Goal: Task Accomplishment & Management: Use online tool/utility

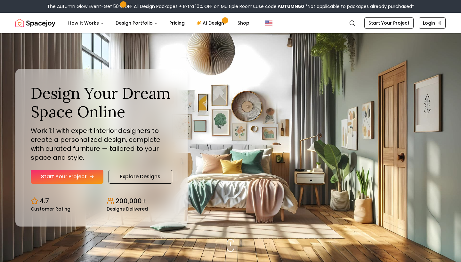
click at [87, 176] on link "Start Your Project" at bounding box center [67, 177] width 73 height 14
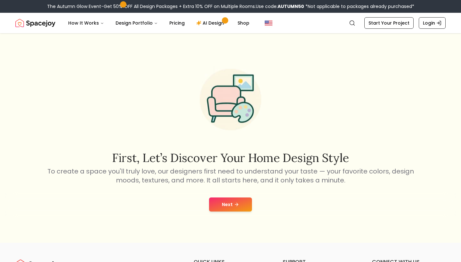
click at [225, 205] on button "Next" at bounding box center [230, 205] width 43 height 14
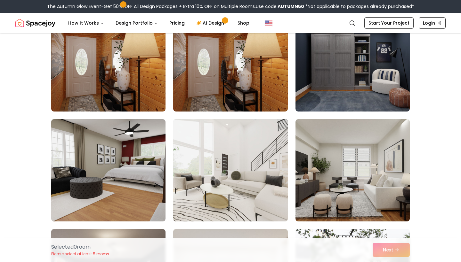
scroll to position [733, 0]
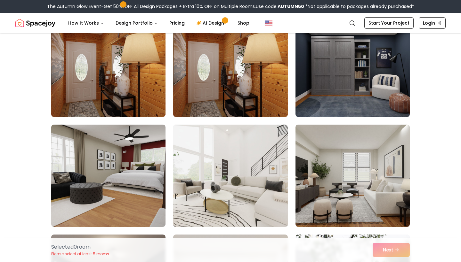
click at [219, 157] on img at bounding box center [230, 176] width 120 height 108
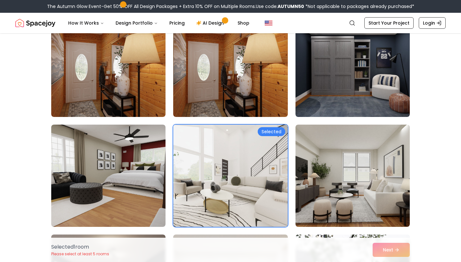
scroll to position [767, 0]
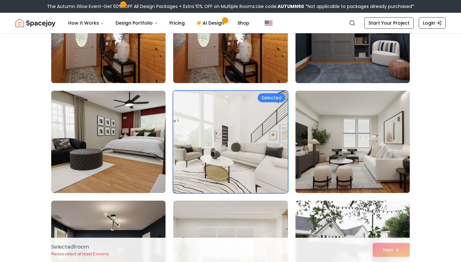
click at [274, 100] on div "Selected" at bounding box center [272, 97] width 28 height 9
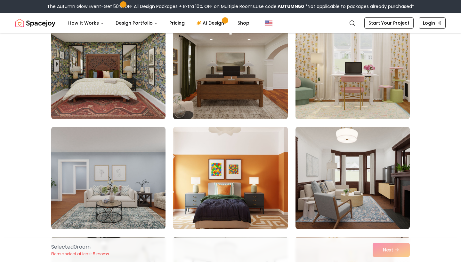
scroll to position [2205, 0]
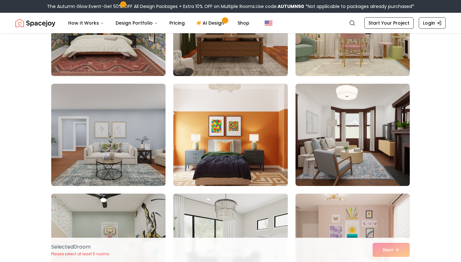
click at [251, 124] on img at bounding box center [230, 135] width 120 height 108
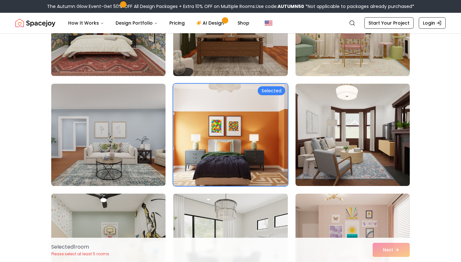
click at [245, 139] on img at bounding box center [230, 135] width 120 height 108
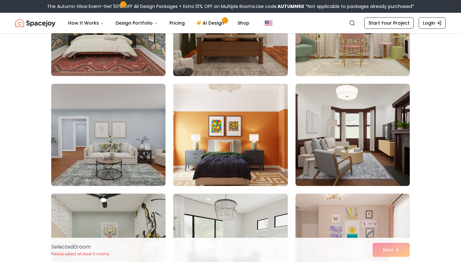
scroll to position [2282, 0]
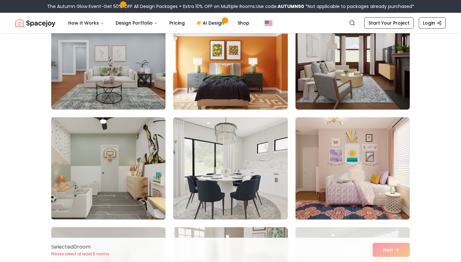
click at [93, 172] on img at bounding box center [108, 169] width 120 height 108
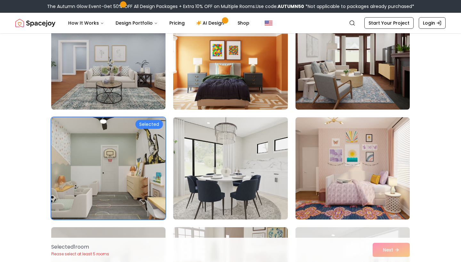
click at [140, 140] on img at bounding box center [108, 169] width 120 height 108
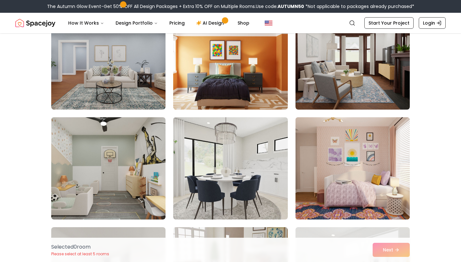
click at [335, 154] on img at bounding box center [353, 169] width 120 height 108
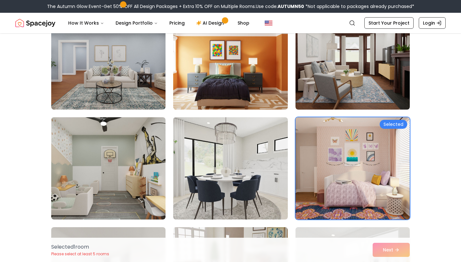
scroll to position [2267, 0]
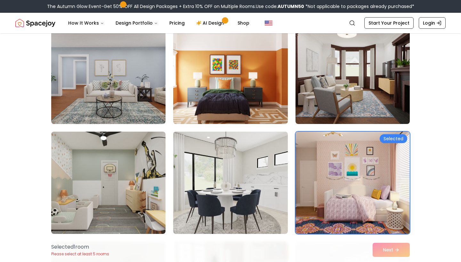
click at [322, 163] on img at bounding box center [353, 183] width 120 height 108
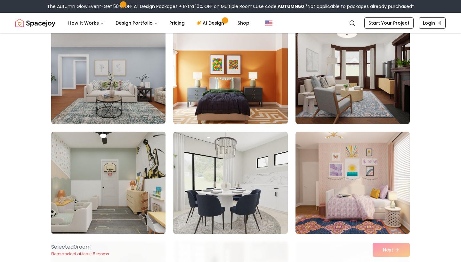
click at [322, 124] on img at bounding box center [352, 73] width 114 height 102
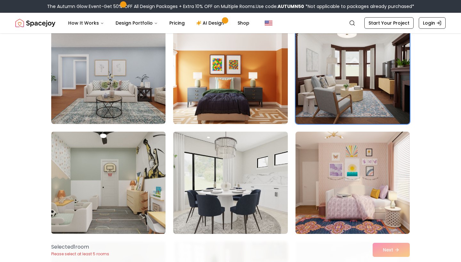
click at [142, 156] on img at bounding box center [108, 183] width 120 height 108
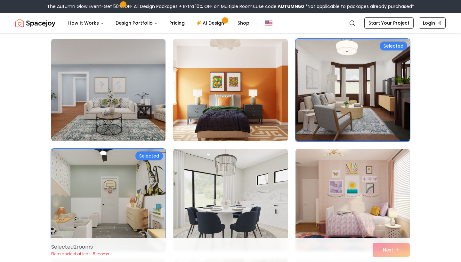
click at [139, 183] on img at bounding box center [108, 201] width 120 height 108
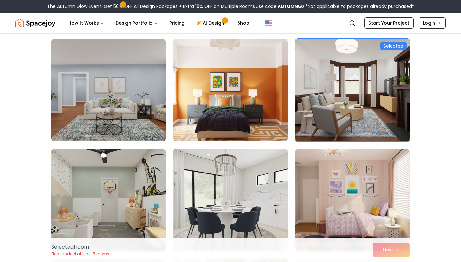
click at [321, 103] on img at bounding box center [353, 90] width 120 height 108
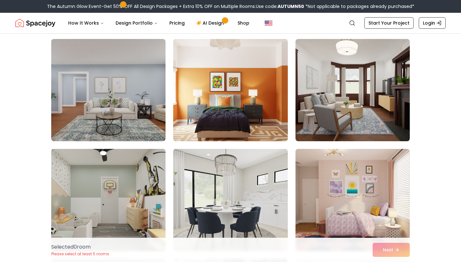
click at [101, 213] on img at bounding box center [108, 201] width 120 height 108
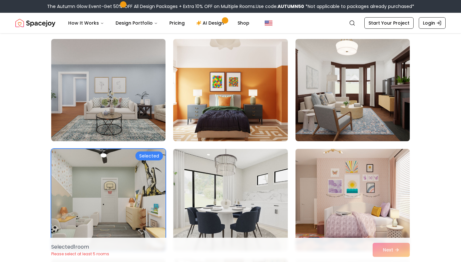
drag, startPoint x: 371, startPoint y: 192, endPoint x: 368, endPoint y: 190, distance: 3.3
click at [371, 192] on img at bounding box center [353, 201] width 120 height 108
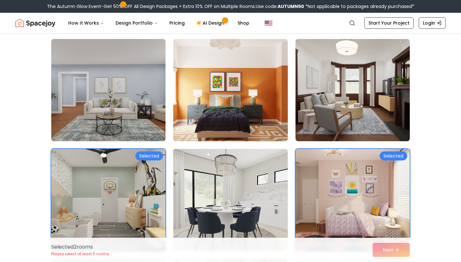
drag, startPoint x: 271, startPoint y: 105, endPoint x: 292, endPoint y: 154, distance: 53.0
click at [271, 105] on img at bounding box center [230, 90] width 114 height 102
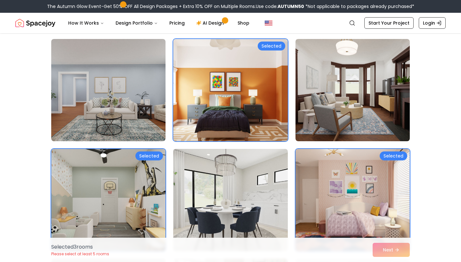
scroll to position [1724, 0]
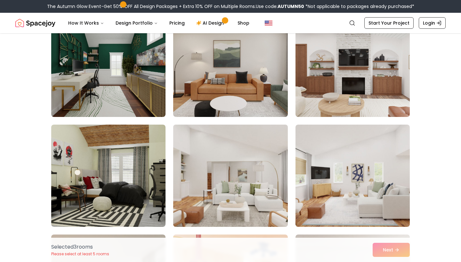
click at [243, 177] on img at bounding box center [230, 176] width 120 height 108
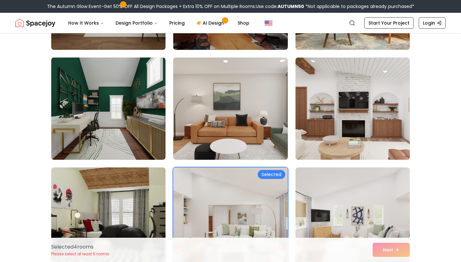
scroll to position [1282, 0]
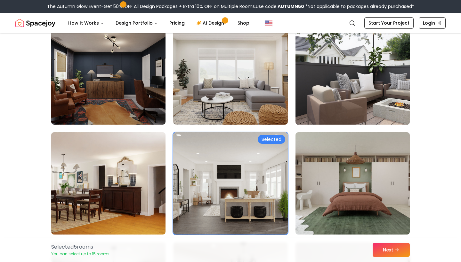
click at [362, 86] on img at bounding box center [353, 74] width 120 height 108
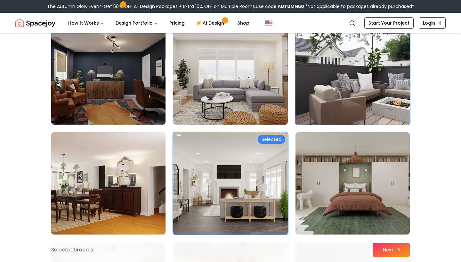
click at [396, 249] on icon at bounding box center [398, 250] width 5 height 5
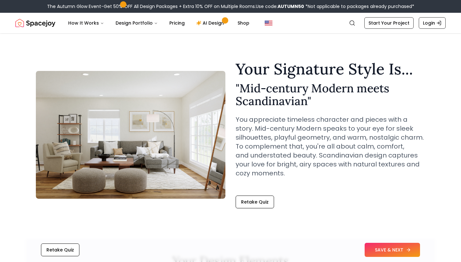
click at [376, 252] on button "SAVE & NEXT" at bounding box center [392, 250] width 55 height 14
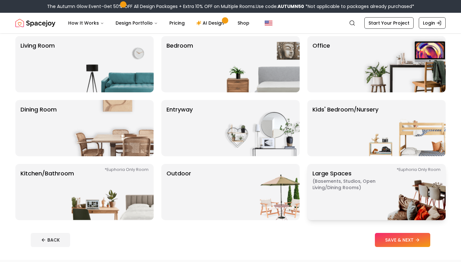
scroll to position [51, 0]
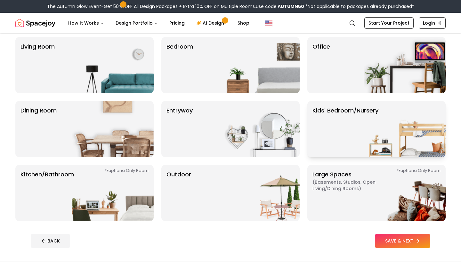
click at [356, 126] on p "Kids' Bedroom/Nursery" at bounding box center [345, 129] width 66 height 46
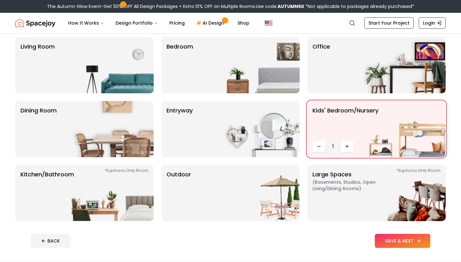
click at [415, 237] on button "SAVE & NEXT" at bounding box center [402, 241] width 55 height 14
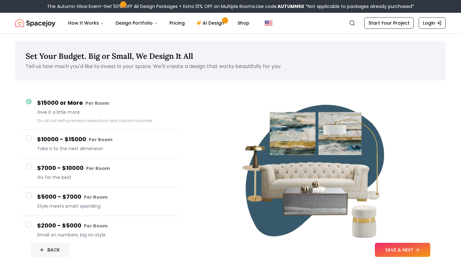
click at [59, 245] on button "BACK" at bounding box center [50, 250] width 39 height 14
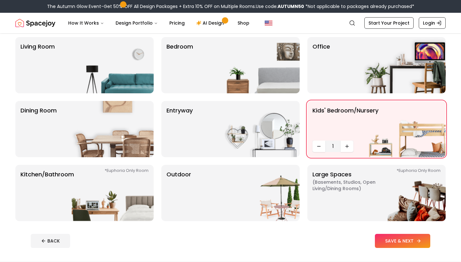
click at [386, 247] on button "SAVE & NEXT" at bounding box center [402, 241] width 55 height 14
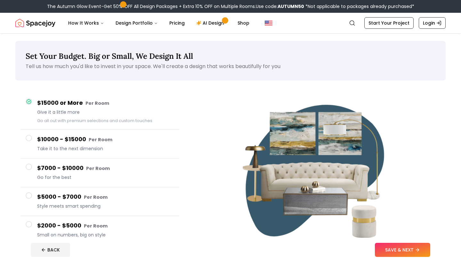
click at [34, 165] on button "$7000 - $10000 Per Room Go for the best" at bounding box center [99, 173] width 159 height 29
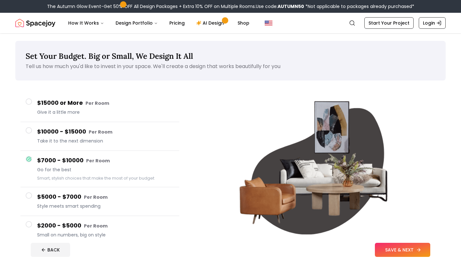
click at [399, 251] on button "SAVE & NEXT" at bounding box center [402, 250] width 55 height 14
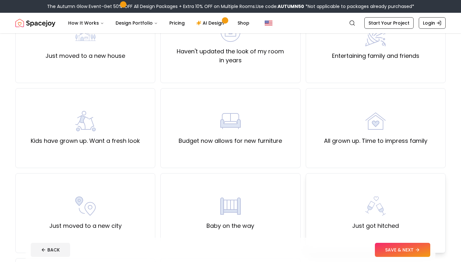
scroll to position [87, 0]
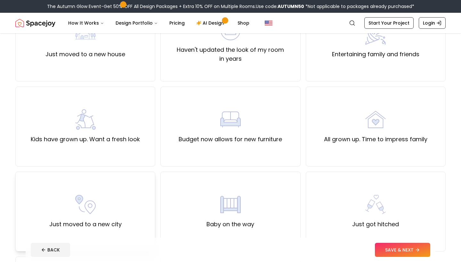
click at [123, 208] on div "Just moved to a new city" at bounding box center [85, 212] width 140 height 80
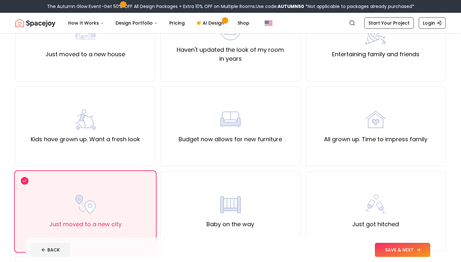
click at [381, 251] on button "SAVE & NEXT" at bounding box center [402, 250] width 55 height 14
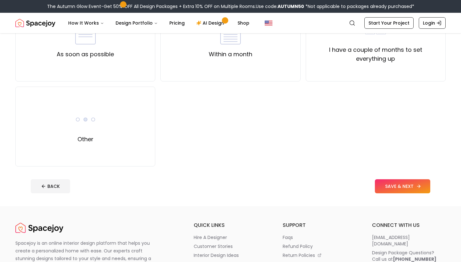
click at [381, 194] on div "BACK SAVE & NEXT" at bounding box center [230, 187] width 399 height 14
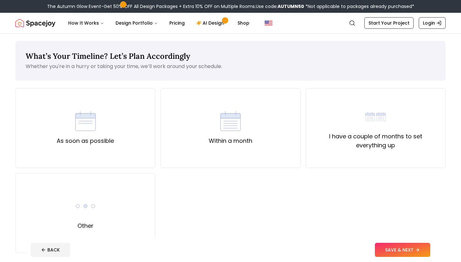
click at [322, 234] on div "As soon as possible Within a month I have a couple of months to set everything …" at bounding box center [230, 170] width 430 height 165
click at [359, 122] on div "I have a couple of months to set everything up" at bounding box center [375, 129] width 129 height 44
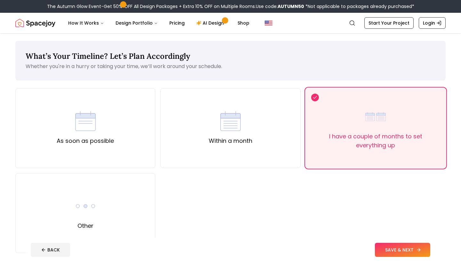
click at [393, 247] on button "SAVE & NEXT" at bounding box center [402, 250] width 55 height 14
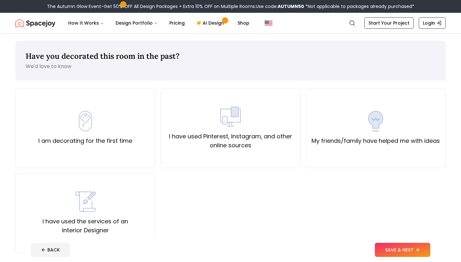
drag, startPoint x: 286, startPoint y: 225, endPoint x: 191, endPoint y: 181, distance: 104.5
click at [191, 181] on div "I am decorating for the first time I have used Pinterest, Instagram, and other …" at bounding box center [230, 170] width 430 height 165
click at [123, 138] on label "I am decorating for the first time" at bounding box center [85, 141] width 94 height 9
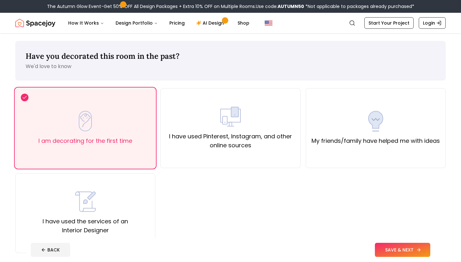
click at [401, 248] on button "SAVE & NEXT" at bounding box center [402, 250] width 55 height 14
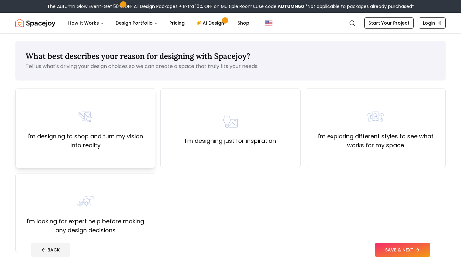
click at [140, 146] on label "I'm designing to shop and turn my vision into reality" at bounding box center [85, 141] width 129 height 18
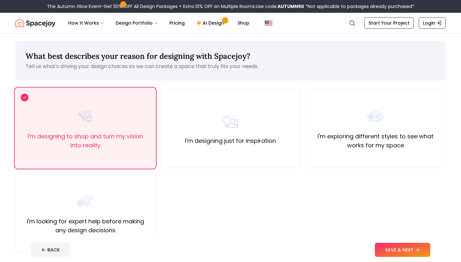
click at [397, 247] on button "SAVE & NEXT" at bounding box center [402, 250] width 55 height 14
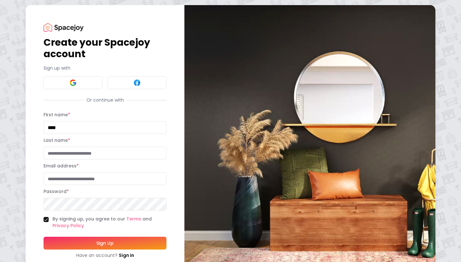
type input "****"
click at [114, 151] on input "****" at bounding box center [105, 153] width 123 height 13
type input "****"
click at [119, 140] on div "Last name * ****" at bounding box center [105, 148] width 123 height 23
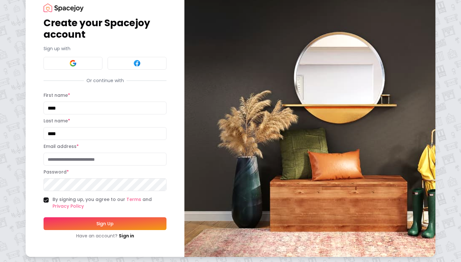
scroll to position [20, 0]
type input "*"
type input "**********"
click at [105, 224] on button "Sign Up" at bounding box center [105, 224] width 123 height 13
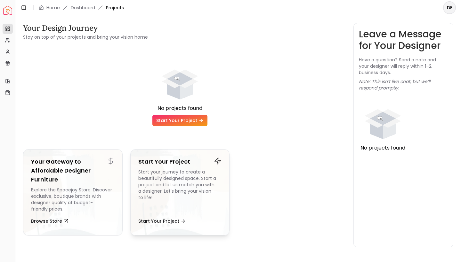
click at [186, 204] on div "Start your journey to create a beautifully designed space. Start a project and …" at bounding box center [180, 191] width 84 height 44
click at [184, 174] on div "Start your journey to create a beautifully designed space. Start a project and …" at bounding box center [180, 191] width 84 height 44
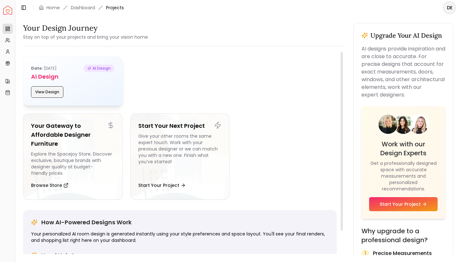
click at [58, 93] on button "View Design" at bounding box center [47, 92] width 32 height 12
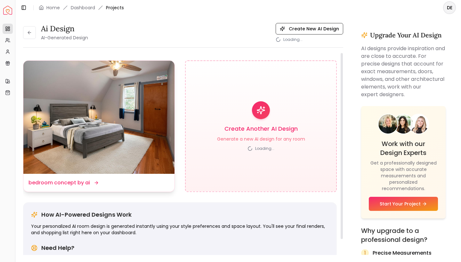
click at [151, 80] on img at bounding box center [98, 117] width 151 height 113
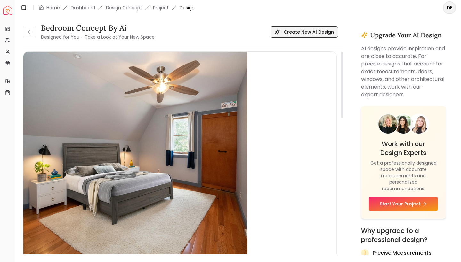
click at [305, 30] on button "Create New AI Design" at bounding box center [304, 32] width 68 height 12
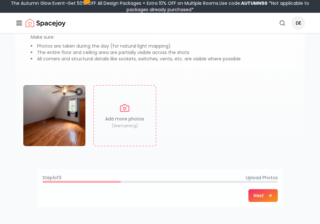
scroll to position [90, 0]
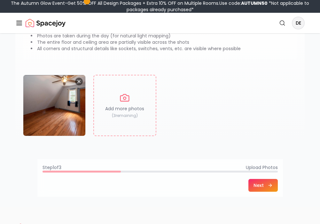
click at [266, 186] on button "Next" at bounding box center [263, 185] width 29 height 13
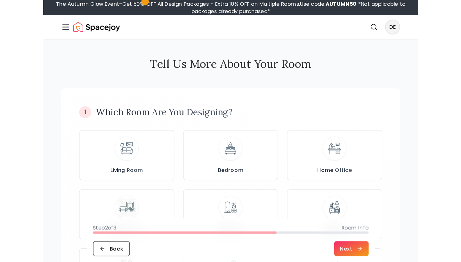
scroll to position [0, 0]
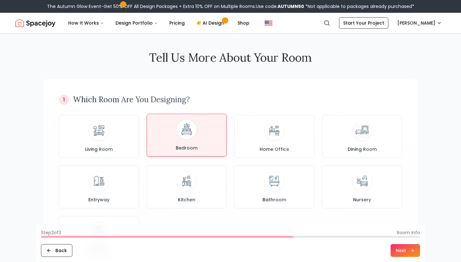
click at [217, 132] on div "Bedroom" at bounding box center [186, 135] width 69 height 32
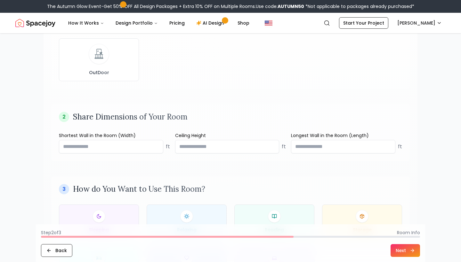
scroll to position [191, 0]
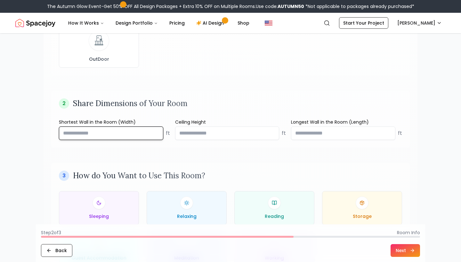
click at [139, 137] on input "number" at bounding box center [111, 133] width 104 height 13
type input "**"
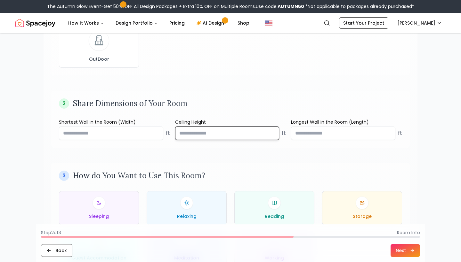
click at [197, 138] on input "number" at bounding box center [227, 133] width 104 height 13
type input "*"
type input "**"
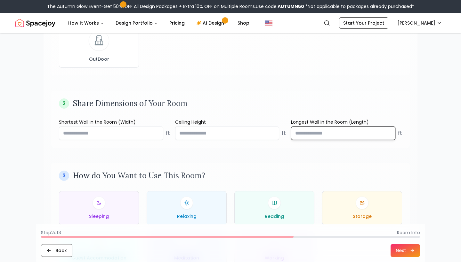
click at [360, 132] on input "number" at bounding box center [343, 133] width 104 height 13
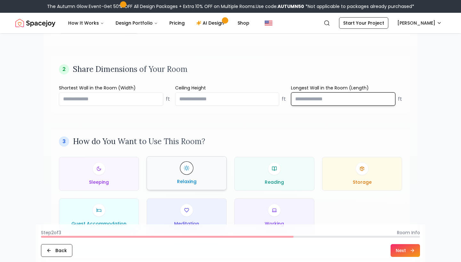
scroll to position [255, 0]
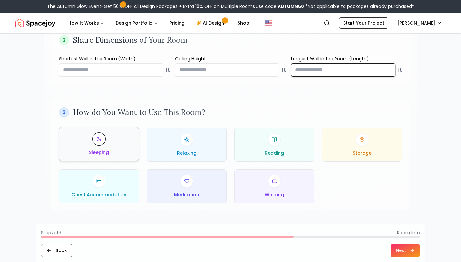
type input "**"
click at [125, 146] on div "Sleeping" at bounding box center [98, 144] width 69 height 23
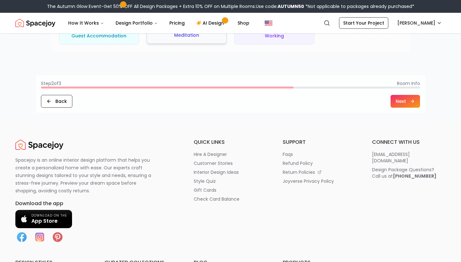
scroll to position [419, 0]
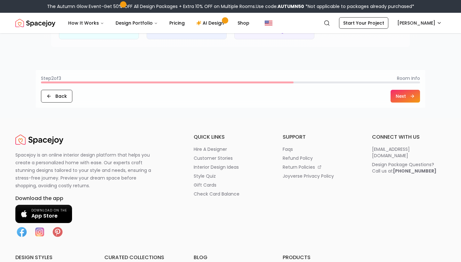
click at [407, 97] on button "Next" at bounding box center [404, 96] width 29 height 13
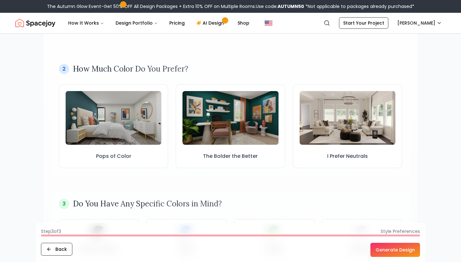
scroll to position [177, 0]
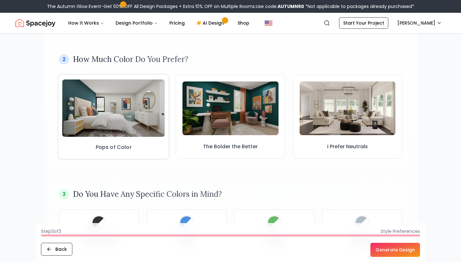
click at [138, 129] on img at bounding box center [113, 108] width 103 height 58
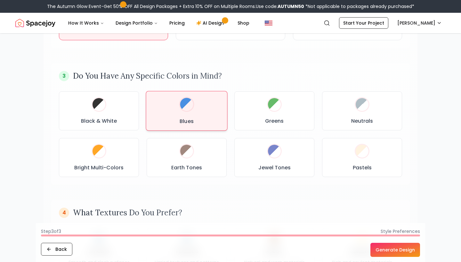
scroll to position [304, 0]
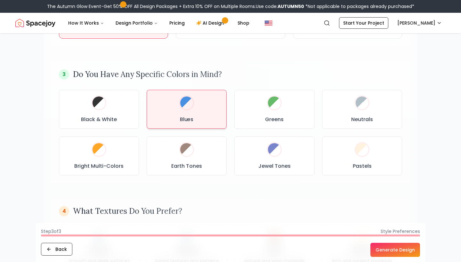
click at [217, 106] on div "Blues" at bounding box center [186, 109] width 69 height 28
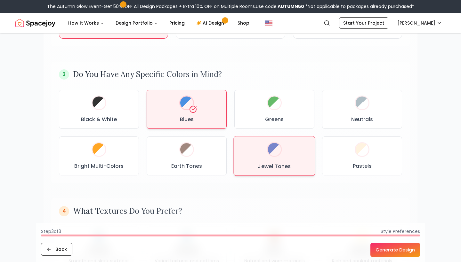
click at [286, 169] on h3 "Jewel Tones" at bounding box center [274, 167] width 33 height 8
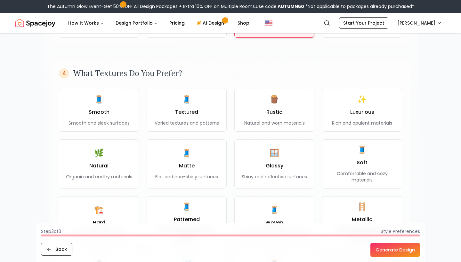
scroll to position [461, 0]
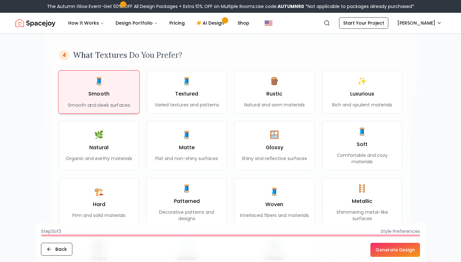
click at [123, 83] on div "🧵 Smooth Smooth and sleek surfaces" at bounding box center [99, 92] width 62 height 33
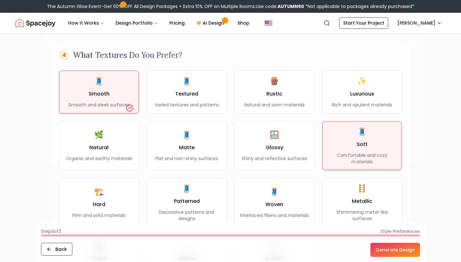
click at [358, 161] on p "Comfortable and cozy materials" at bounding box center [362, 158] width 68 height 13
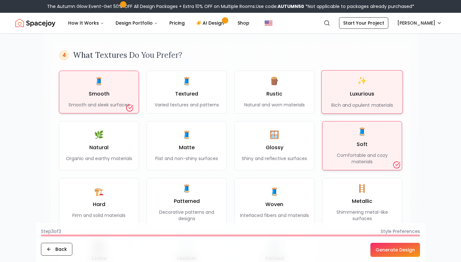
click at [357, 102] on div "✨ Luxurious Rich and opulent materials" at bounding box center [361, 92] width 61 height 33
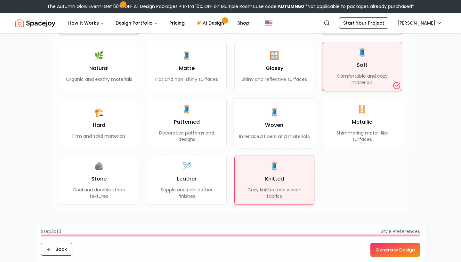
scroll to position [543, 0]
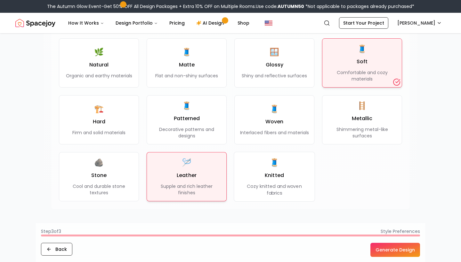
click at [198, 181] on div "🪡 Leather Supple and rich leather finishes" at bounding box center [186, 177] width 69 height 38
click at [202, 186] on p "Supple and rich leather finishes" at bounding box center [186, 189] width 69 height 13
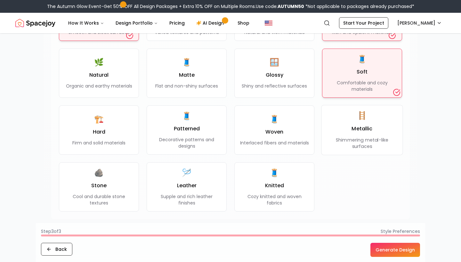
scroll to position [548, 0]
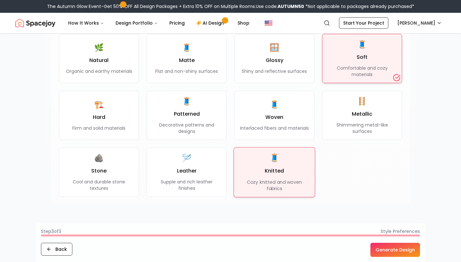
click at [295, 174] on div "🧵 Knitted Cozy knitted and woven fabrics" at bounding box center [274, 172] width 70 height 39
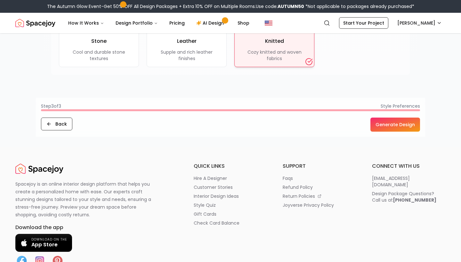
scroll to position [605, 0]
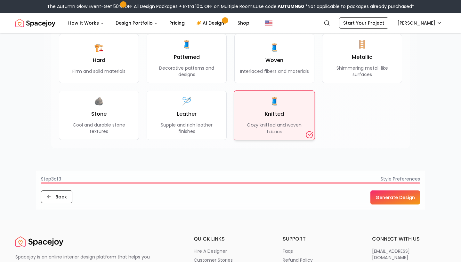
click at [296, 124] on p "Cozy knitted and woven fabrics" at bounding box center [274, 128] width 70 height 13
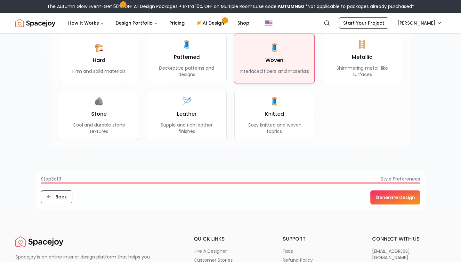
click at [283, 68] on p "Interlaced fibers and materials" at bounding box center [274, 71] width 69 height 6
click at [393, 194] on button "Generate Design" at bounding box center [395, 198] width 50 height 14
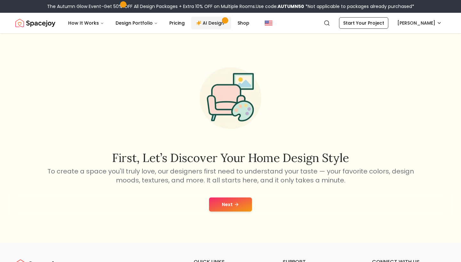
click at [208, 21] on link "AI Design" at bounding box center [211, 23] width 40 height 13
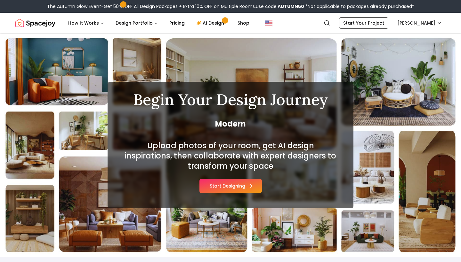
click at [206, 185] on button "Start Designing" at bounding box center [230, 186] width 62 height 14
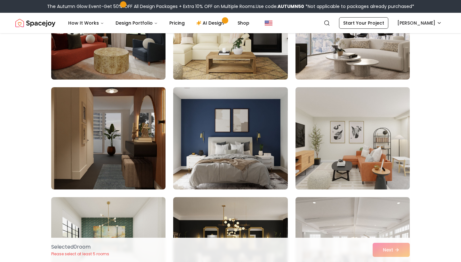
scroll to position [112, 0]
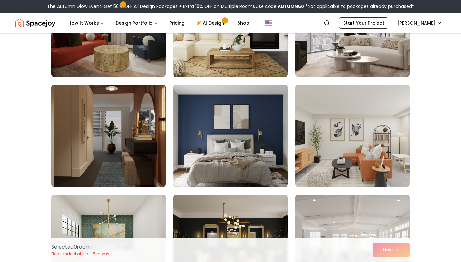
click at [224, 126] on img at bounding box center [230, 136] width 120 height 108
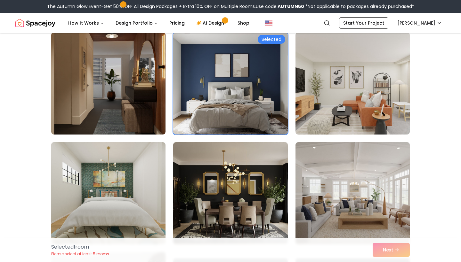
scroll to position [170, 0]
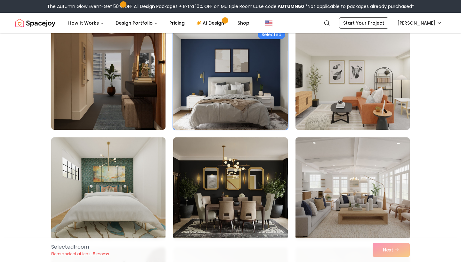
click at [357, 108] on img at bounding box center [353, 79] width 120 height 108
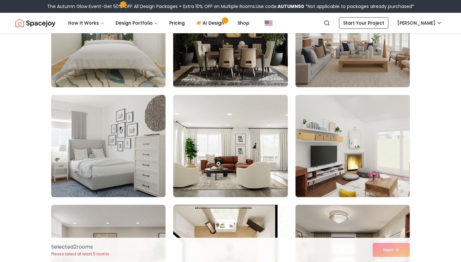
scroll to position [324, 0]
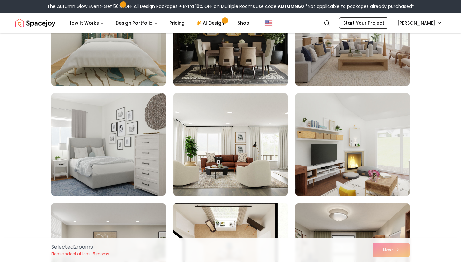
click at [330, 140] on img at bounding box center [353, 145] width 120 height 108
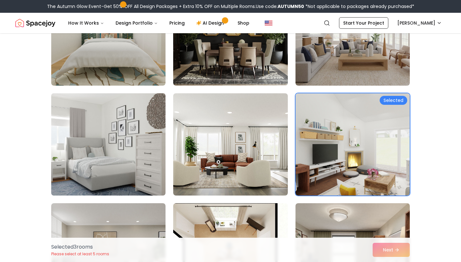
click at [122, 165] on img at bounding box center [108, 145] width 120 height 108
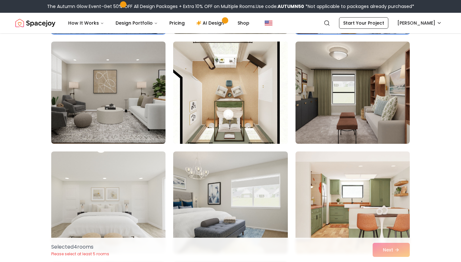
scroll to position [487, 0]
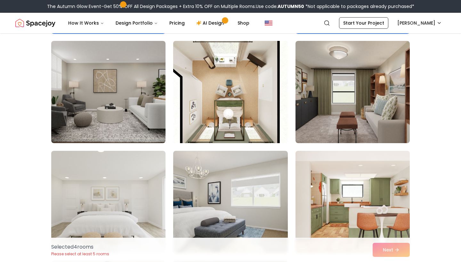
click at [249, 113] on img at bounding box center [230, 92] width 120 height 108
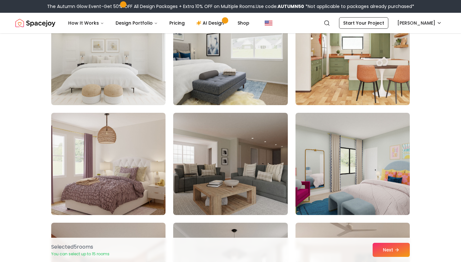
scroll to position [646, 0]
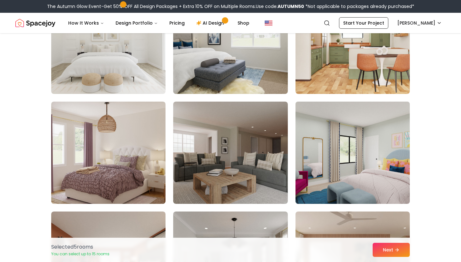
click at [403, 160] on img at bounding box center [353, 153] width 120 height 108
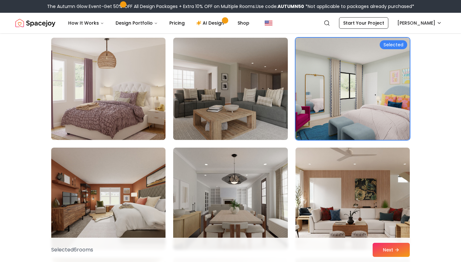
scroll to position [818, 0]
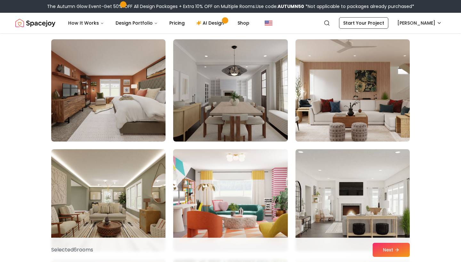
click at [241, 196] on img at bounding box center [230, 201] width 120 height 108
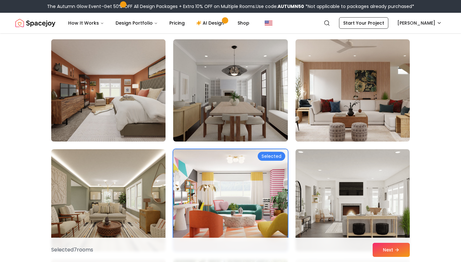
click at [121, 87] on img at bounding box center [108, 91] width 120 height 108
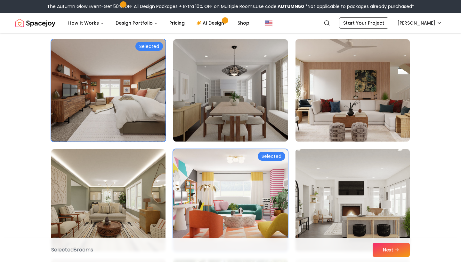
click at [388, 231] on img at bounding box center [353, 201] width 120 height 108
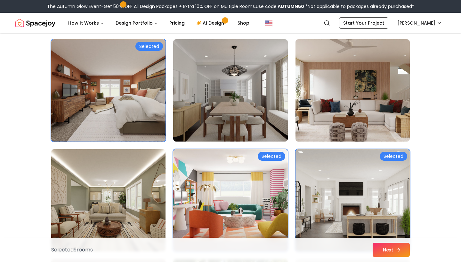
click at [397, 250] on icon at bounding box center [398, 250] width 5 height 5
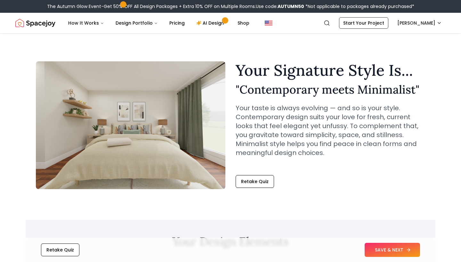
click at [401, 250] on button "SAVE & NEXT" at bounding box center [392, 250] width 55 height 14
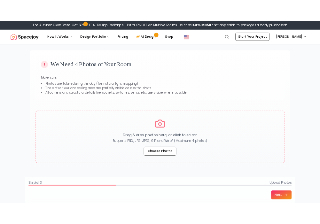
scroll to position [38, 0]
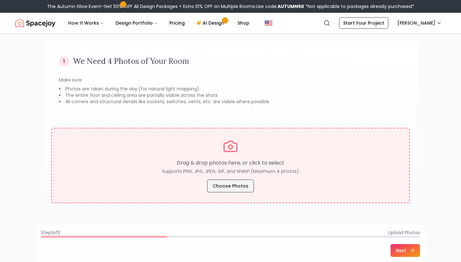
click at [228, 188] on button "Choose Photos" at bounding box center [230, 186] width 47 height 13
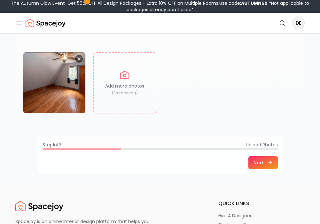
scroll to position [118, 0]
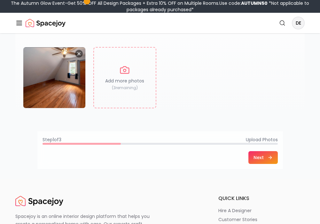
click at [259, 154] on button "Next" at bounding box center [263, 157] width 29 height 13
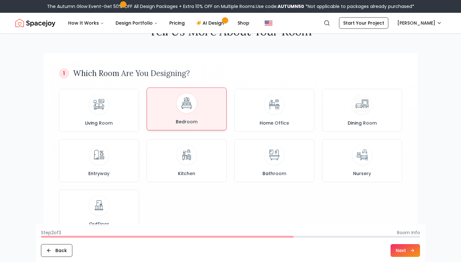
scroll to position [31, 0]
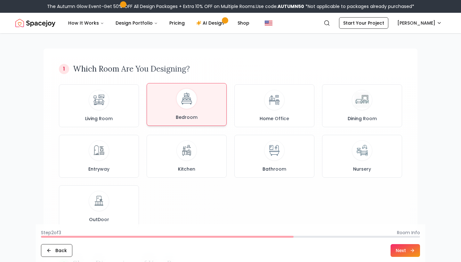
click at [200, 103] on div "Bedroom" at bounding box center [186, 105] width 69 height 32
click at [405, 252] on button "Next" at bounding box center [404, 251] width 29 height 13
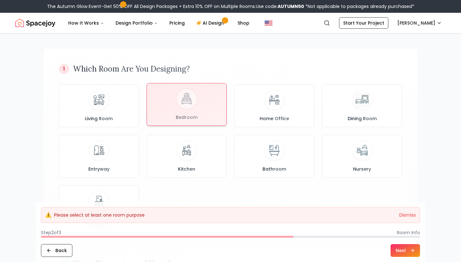
click at [201, 110] on div at bounding box center [186, 105] width 79 height 42
click at [412, 215] on button "Dismiss" at bounding box center [407, 215] width 17 height 6
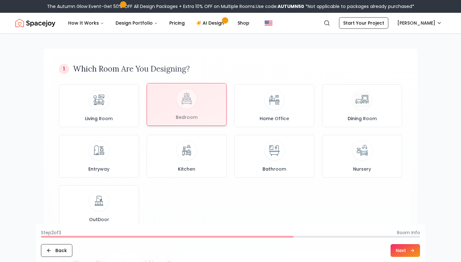
click at [223, 119] on div at bounding box center [186, 105] width 79 height 42
click at [222, 119] on div at bounding box center [186, 105] width 79 height 42
click at [412, 252] on icon at bounding box center [412, 250] width 5 height 5
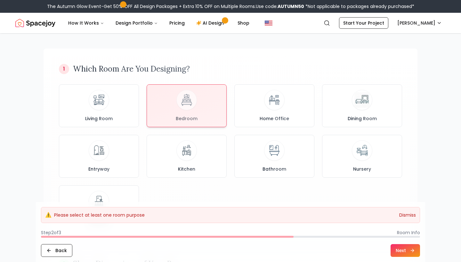
click at [402, 216] on button "Dismiss" at bounding box center [407, 215] width 17 height 6
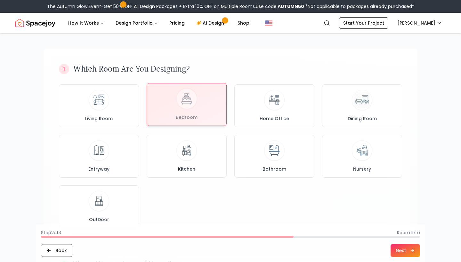
click at [207, 98] on div at bounding box center [186, 105] width 79 height 42
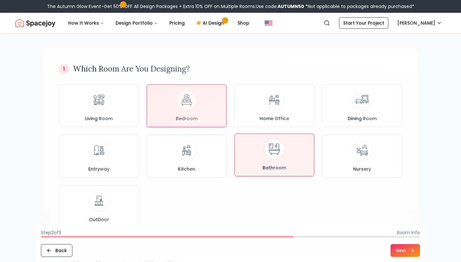
click at [274, 160] on div "Bathroom" at bounding box center [274, 155] width 69 height 32
click at [210, 109] on div "Bedroom" at bounding box center [186, 105] width 69 height 32
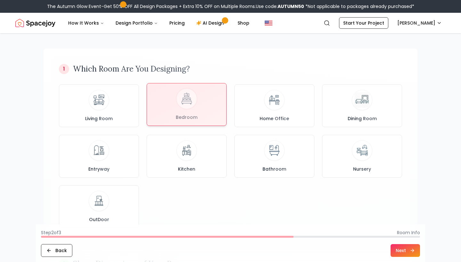
click at [210, 109] on div at bounding box center [186, 105] width 79 height 42
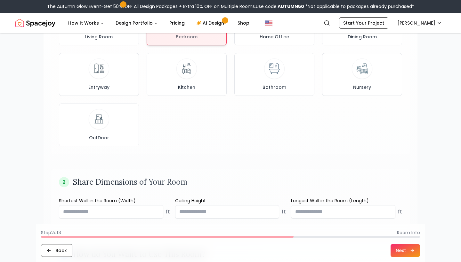
scroll to position [117, 0]
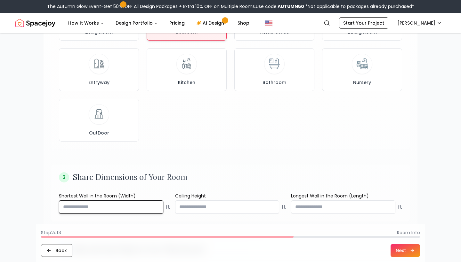
click at [125, 211] on input "number" at bounding box center [111, 207] width 104 height 13
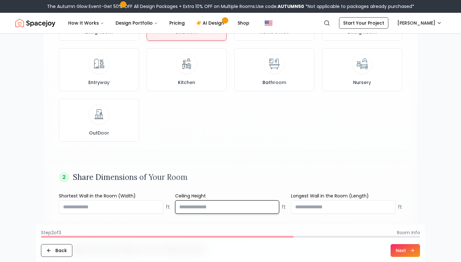
click at [211, 204] on input "number" at bounding box center [227, 207] width 104 height 13
type input "*"
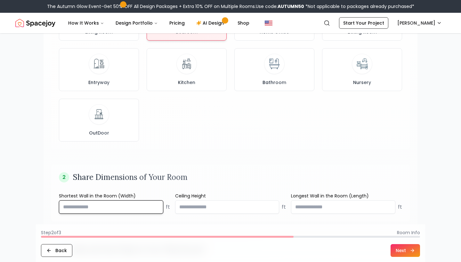
click at [134, 205] on input "number" at bounding box center [111, 207] width 104 height 13
type input "**"
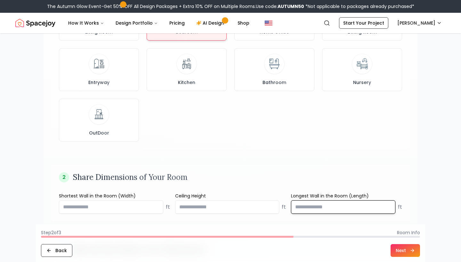
click at [349, 209] on input "number" at bounding box center [343, 207] width 104 height 13
type input "**"
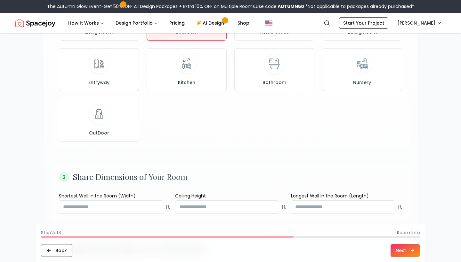
click at [406, 245] on button "Next" at bounding box center [404, 251] width 29 height 13
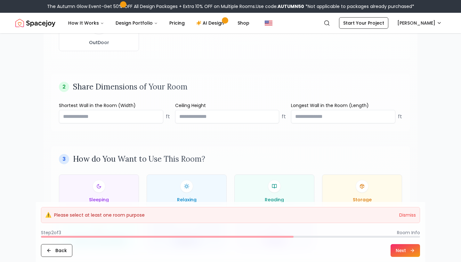
scroll to position [252, 0]
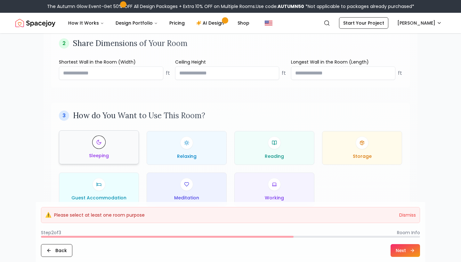
click at [86, 149] on div "Sleeping" at bounding box center [98, 147] width 69 height 23
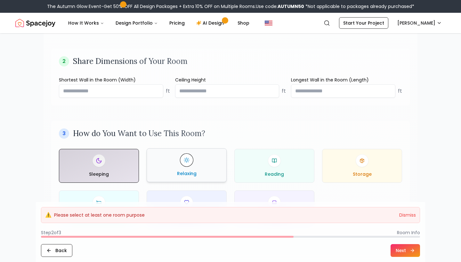
scroll to position [241, 0]
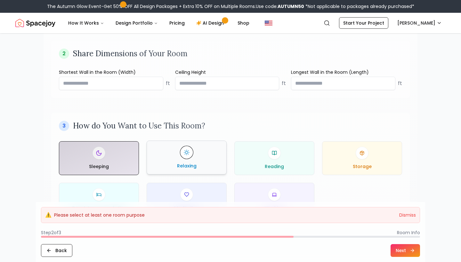
click at [211, 160] on div "Relaxing" at bounding box center [186, 157] width 69 height 23
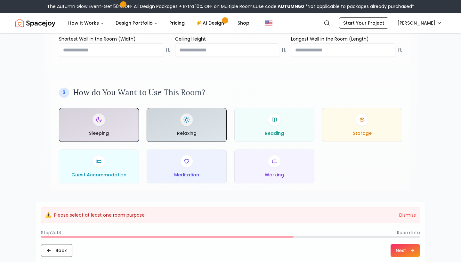
scroll to position [275, 0]
click at [203, 113] on div at bounding box center [186, 123] width 79 height 33
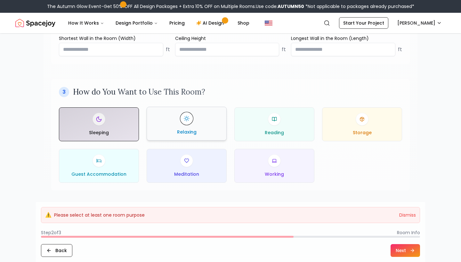
click at [405, 249] on button "Next" at bounding box center [404, 251] width 29 height 13
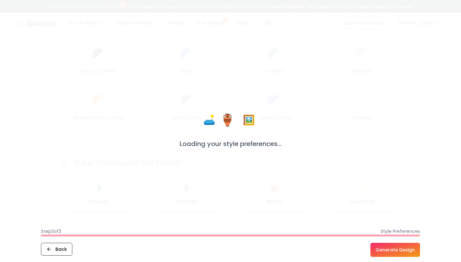
scroll to position [0, 0]
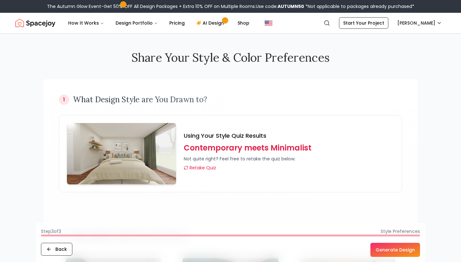
click at [399, 250] on button "Generate Design" at bounding box center [395, 250] width 50 height 14
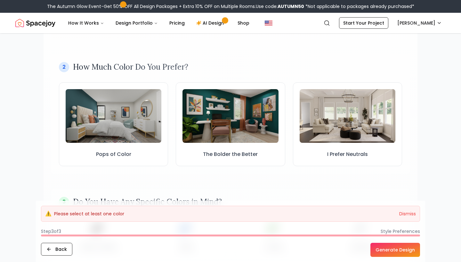
scroll to position [169, 0]
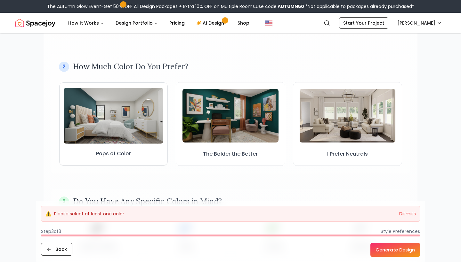
click at [135, 121] on img at bounding box center [114, 116] width 100 height 56
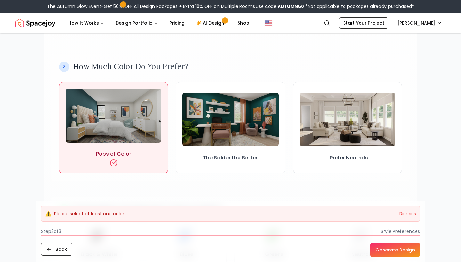
click at [384, 252] on button "Generate Design" at bounding box center [395, 250] width 50 height 14
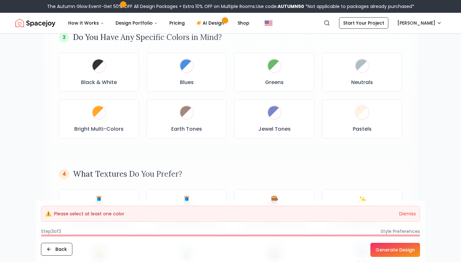
scroll to position [336, 0]
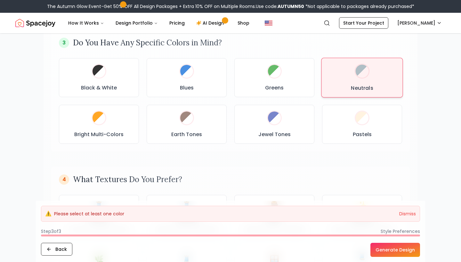
click at [353, 77] on div "Neutrals" at bounding box center [362, 77] width 70 height 29
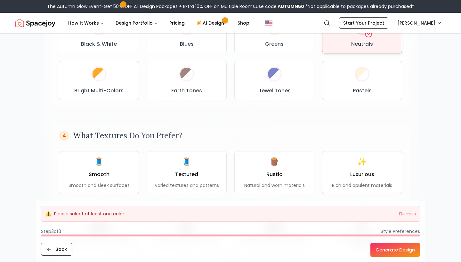
scroll to position [382, 0]
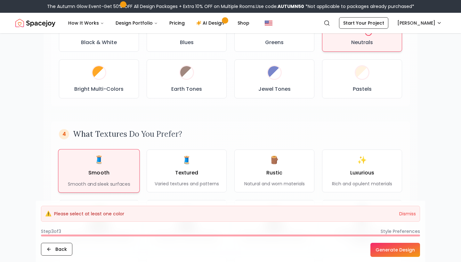
click at [103, 183] on p "Smooth and sleek surfaces" at bounding box center [99, 184] width 62 height 6
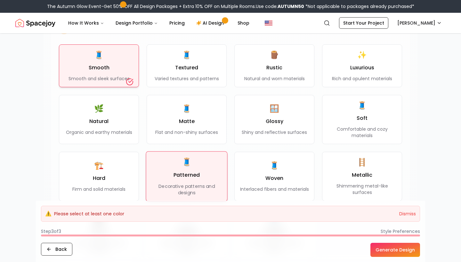
scroll to position [489, 0]
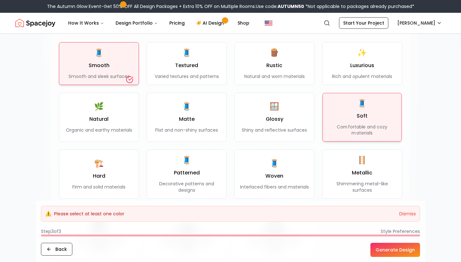
click at [340, 113] on div "🧵 Soft Comfortable and cozy materials" at bounding box center [362, 118] width 68 height 38
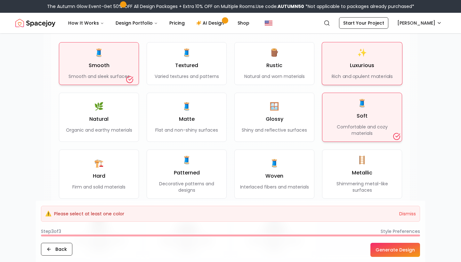
click at [336, 78] on p "Rich and opulent materials" at bounding box center [362, 76] width 60 height 6
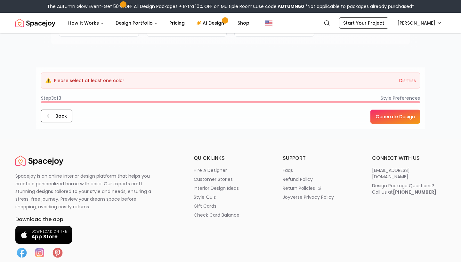
scroll to position [697, 0]
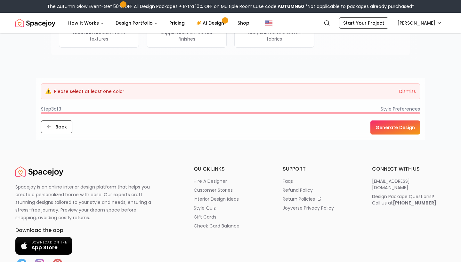
click at [400, 126] on button "Generate Design" at bounding box center [395, 128] width 50 height 14
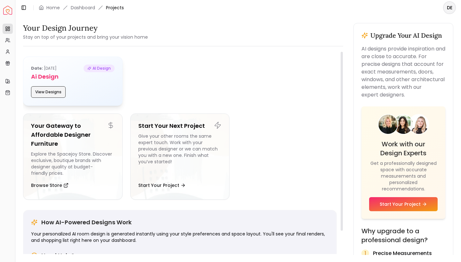
click at [50, 92] on button "View Designs" at bounding box center [48, 92] width 35 height 12
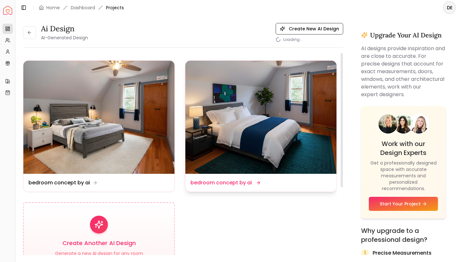
click at [254, 117] on img at bounding box center [260, 117] width 151 height 113
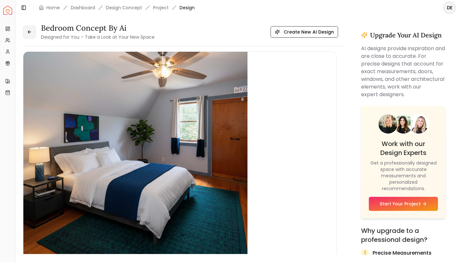
click at [32, 31] on button at bounding box center [29, 32] width 13 height 13
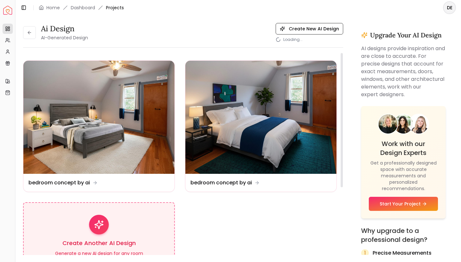
click at [98, 213] on div "Create Another AI Design Generate a new AI design for any room Loading..." at bounding box center [99, 241] width 152 height 77
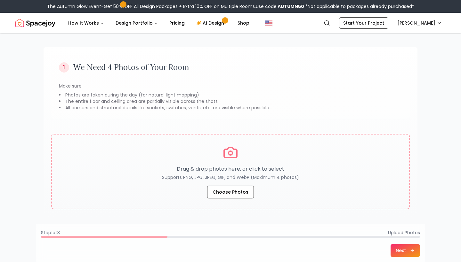
scroll to position [37, 0]
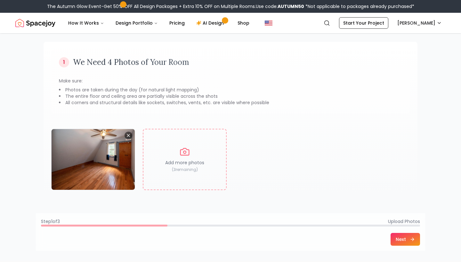
click at [414, 242] on icon at bounding box center [412, 239] width 5 height 5
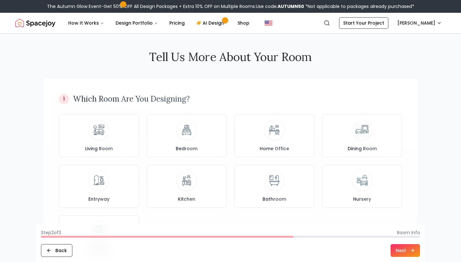
scroll to position [0, 0]
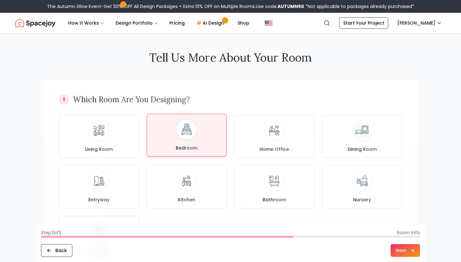
click at [189, 150] on span "Bedroom" at bounding box center [186, 148] width 24 height 6
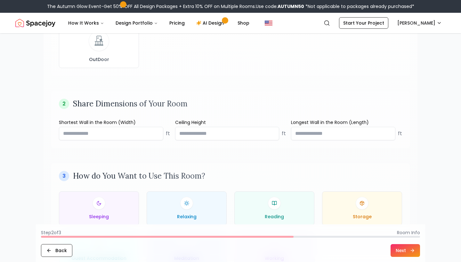
scroll to position [187, 0]
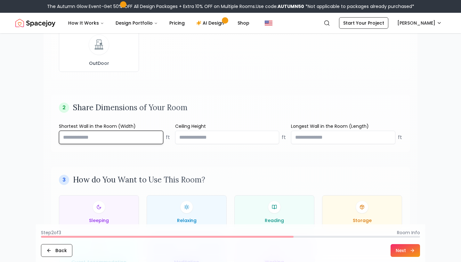
click at [143, 141] on input "number" at bounding box center [111, 137] width 104 height 13
type input "**"
click at [229, 130] on div "Ceiling Height ft" at bounding box center [230, 133] width 111 height 21
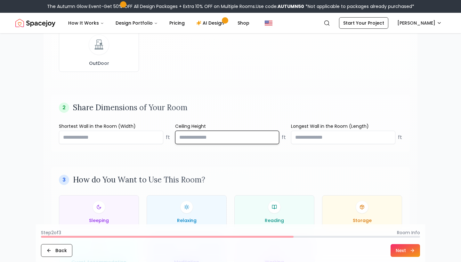
click at [221, 139] on input "number" at bounding box center [227, 137] width 104 height 13
type input "**"
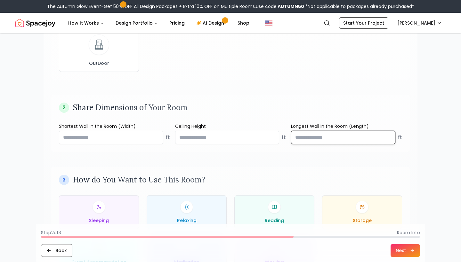
click at [310, 140] on input "number" at bounding box center [343, 137] width 104 height 13
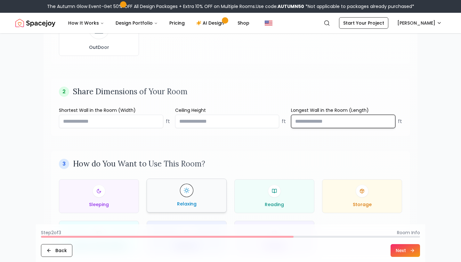
scroll to position [262, 0]
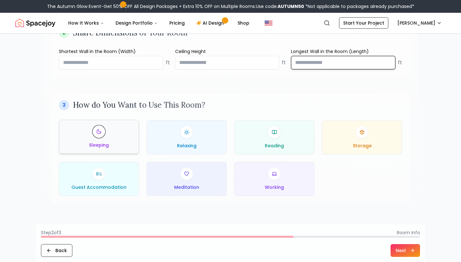
type input "**"
click at [112, 149] on button "Sleeping" at bounding box center [99, 137] width 80 height 34
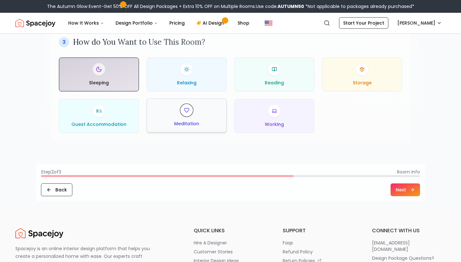
scroll to position [478, 0]
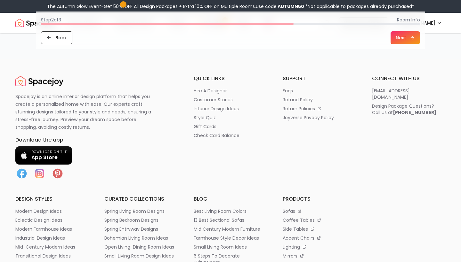
click at [413, 44] on button "Next" at bounding box center [404, 37] width 29 height 13
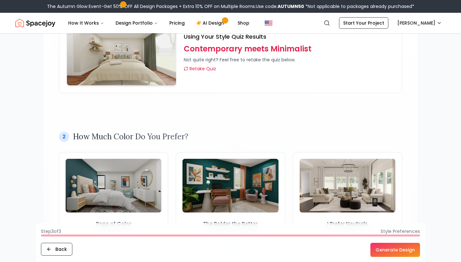
scroll to position [105, 0]
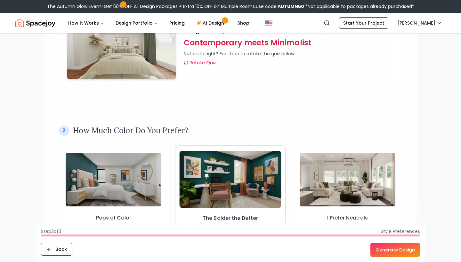
click at [233, 164] on img at bounding box center [231, 179] width 102 height 57
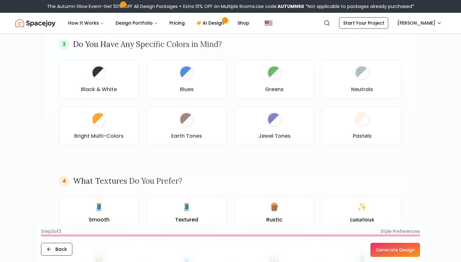
scroll to position [335, 0]
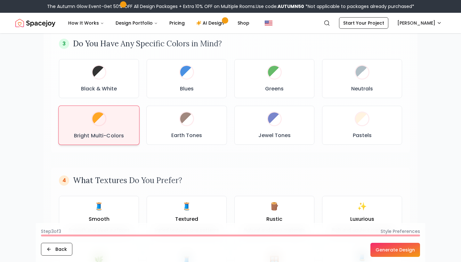
click at [127, 128] on div "Bright Multi-Colors" at bounding box center [99, 125] width 70 height 28
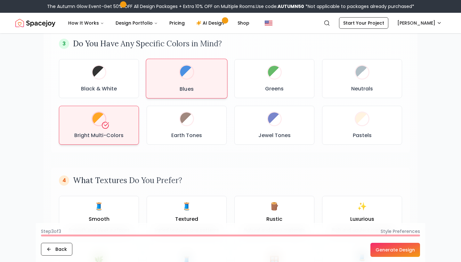
click at [209, 91] on div "Blues" at bounding box center [186, 78] width 70 height 29
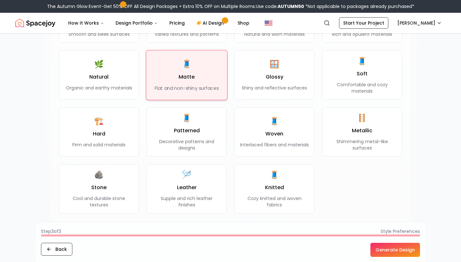
scroll to position [530, 0]
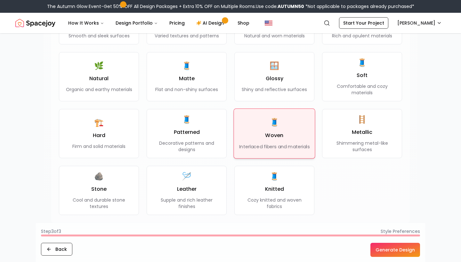
click at [270, 137] on h3 "Woven" at bounding box center [274, 136] width 18 height 8
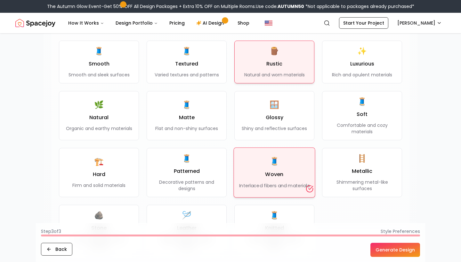
scroll to position [435, 0]
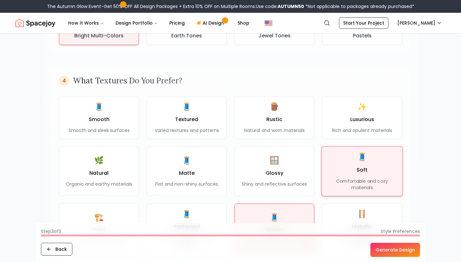
click at [365, 159] on span "🧵" at bounding box center [362, 157] width 10 height 11
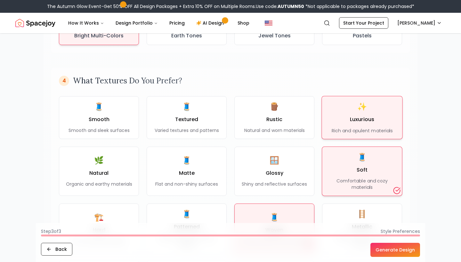
click at [361, 101] on span "✨" at bounding box center [362, 106] width 10 height 10
click at [101, 94] on div "4 What Textures Do You Prefer? 🧵 Smooth Smooth and sleek surfaces 🧵 Textured Va…" at bounding box center [230, 193] width 343 height 234
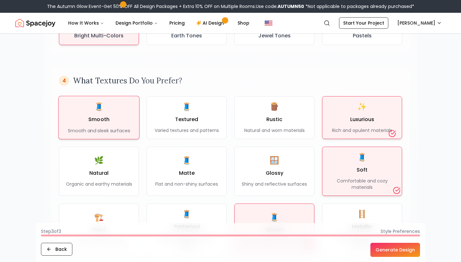
click at [112, 113] on div "🧵 Smooth Smooth and sleek surfaces" at bounding box center [99, 117] width 62 height 32
click at [383, 250] on button "Generate Design" at bounding box center [395, 250] width 50 height 14
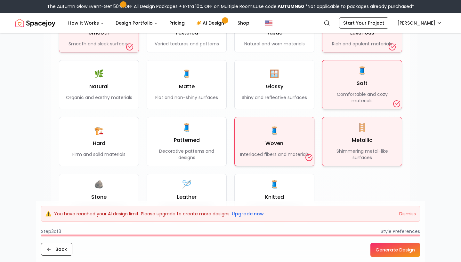
scroll to position [516, 0]
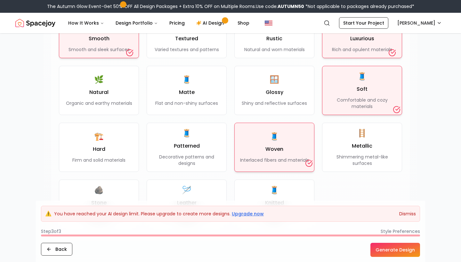
click at [412, 215] on button "Dismiss" at bounding box center [407, 214] width 17 height 6
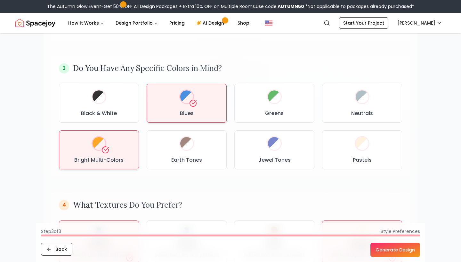
scroll to position [310, 0]
